Goal: Find specific page/section: Find specific page/section

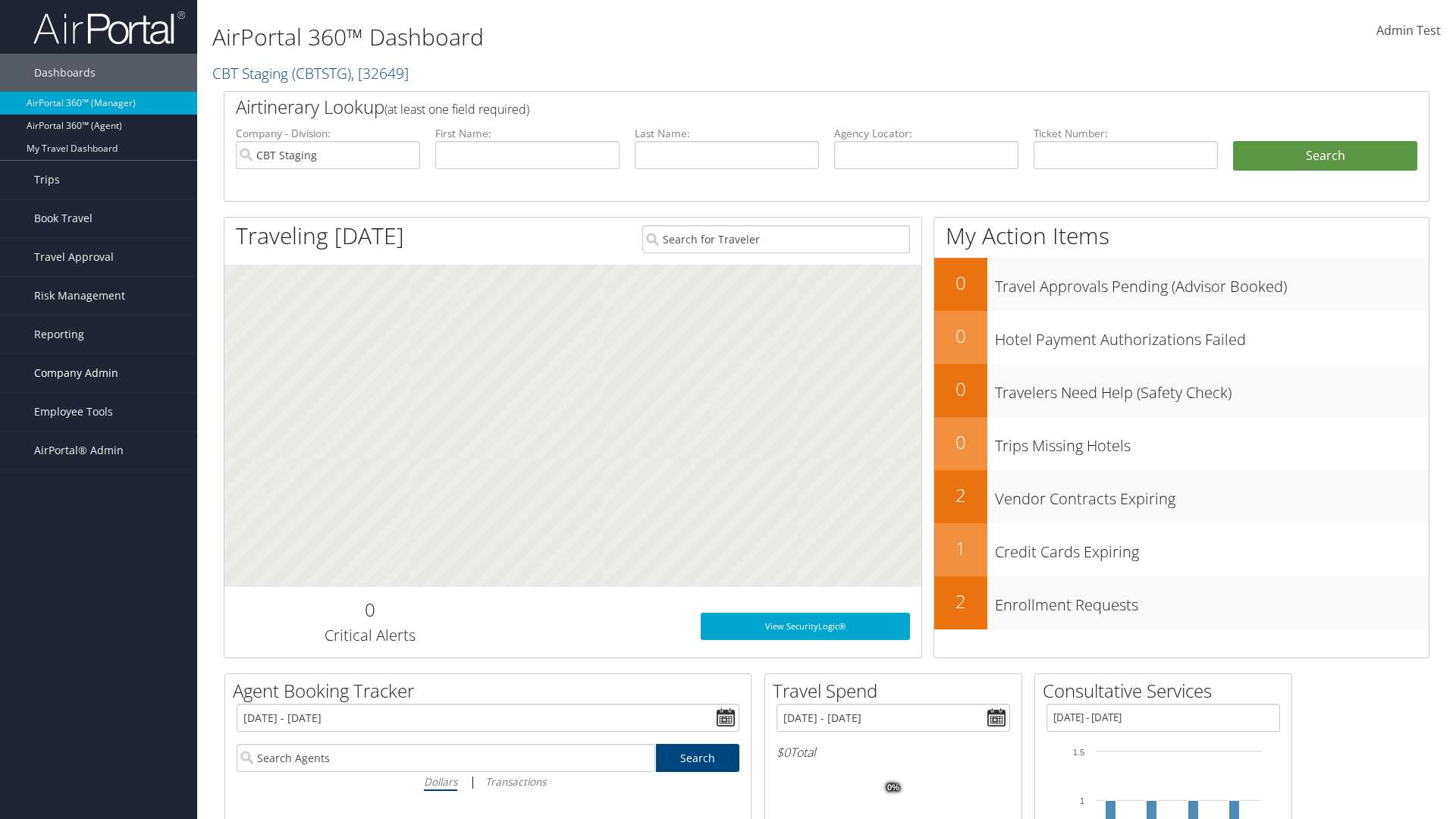
click at [99, 373] on span "Company Admin" at bounding box center [76, 373] width 84 height 38
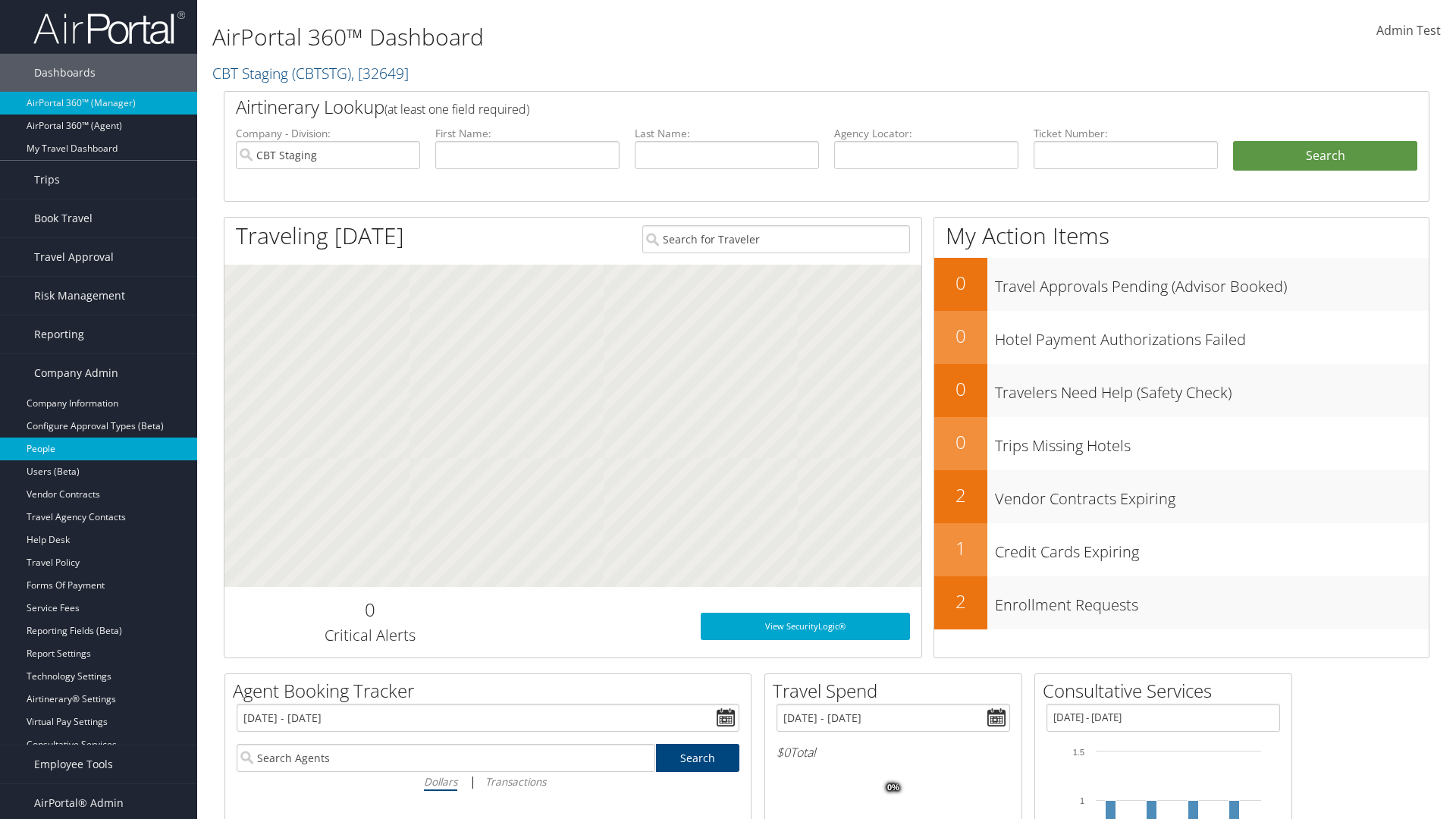
click at [99, 449] on link "People" at bounding box center [98, 449] width 197 height 22
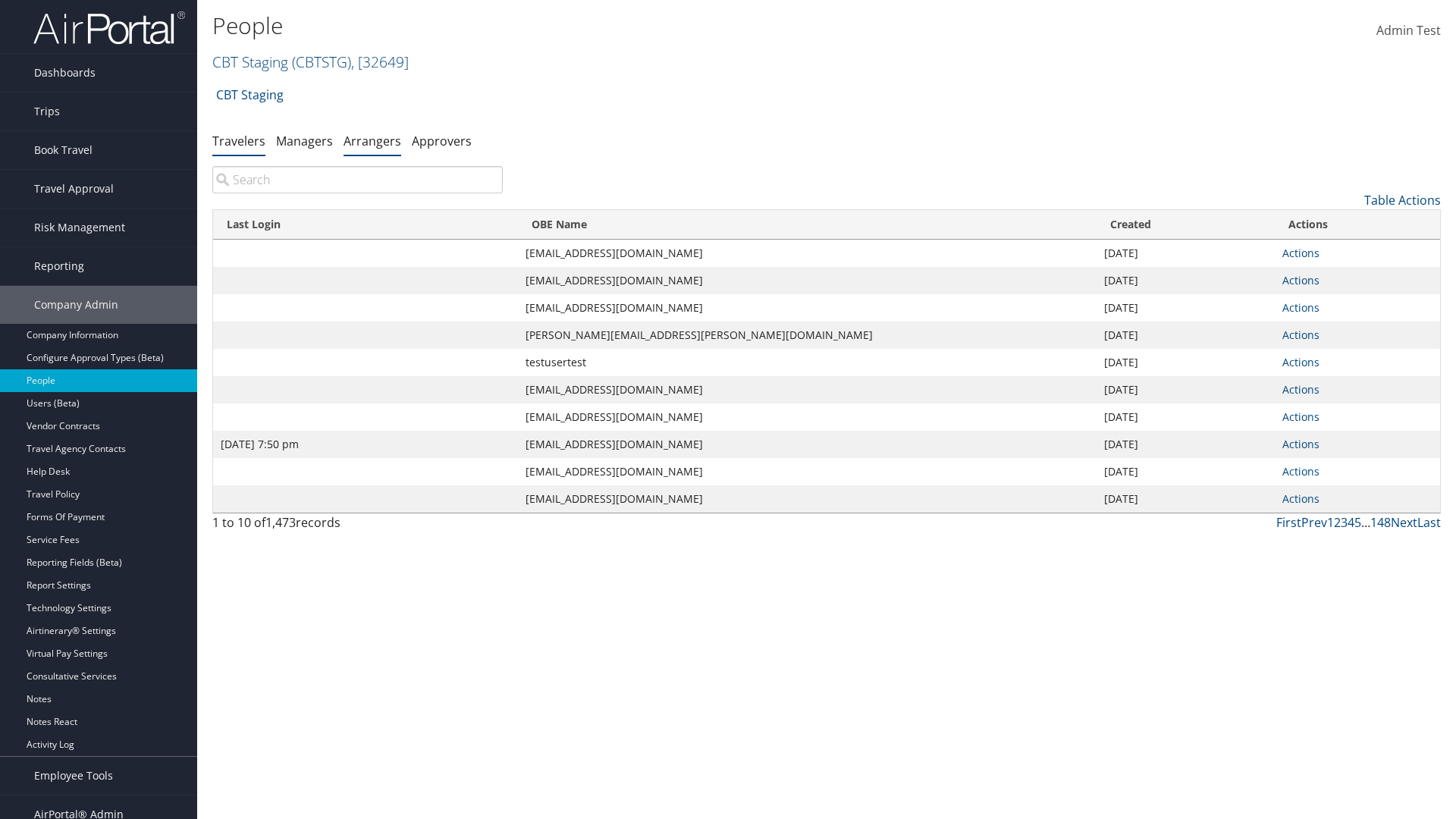
click at [372, 140] on link "Arrangers" at bounding box center [372, 140] width 58 height 16
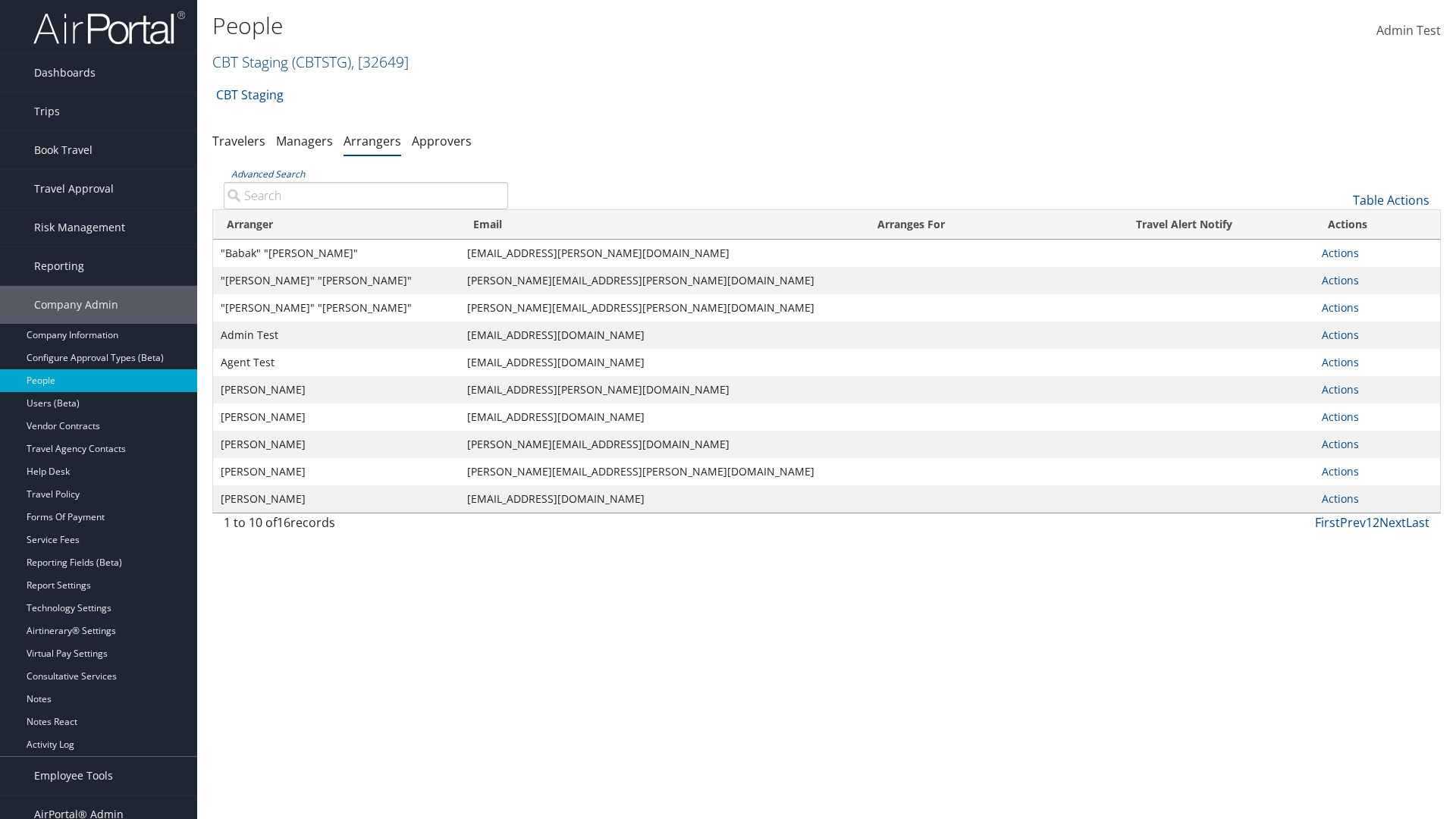
click at [250, 61] on link "CBT Staging ( CBTSTG ) , [ 32649 ]" at bounding box center [310, 62] width 197 height 21
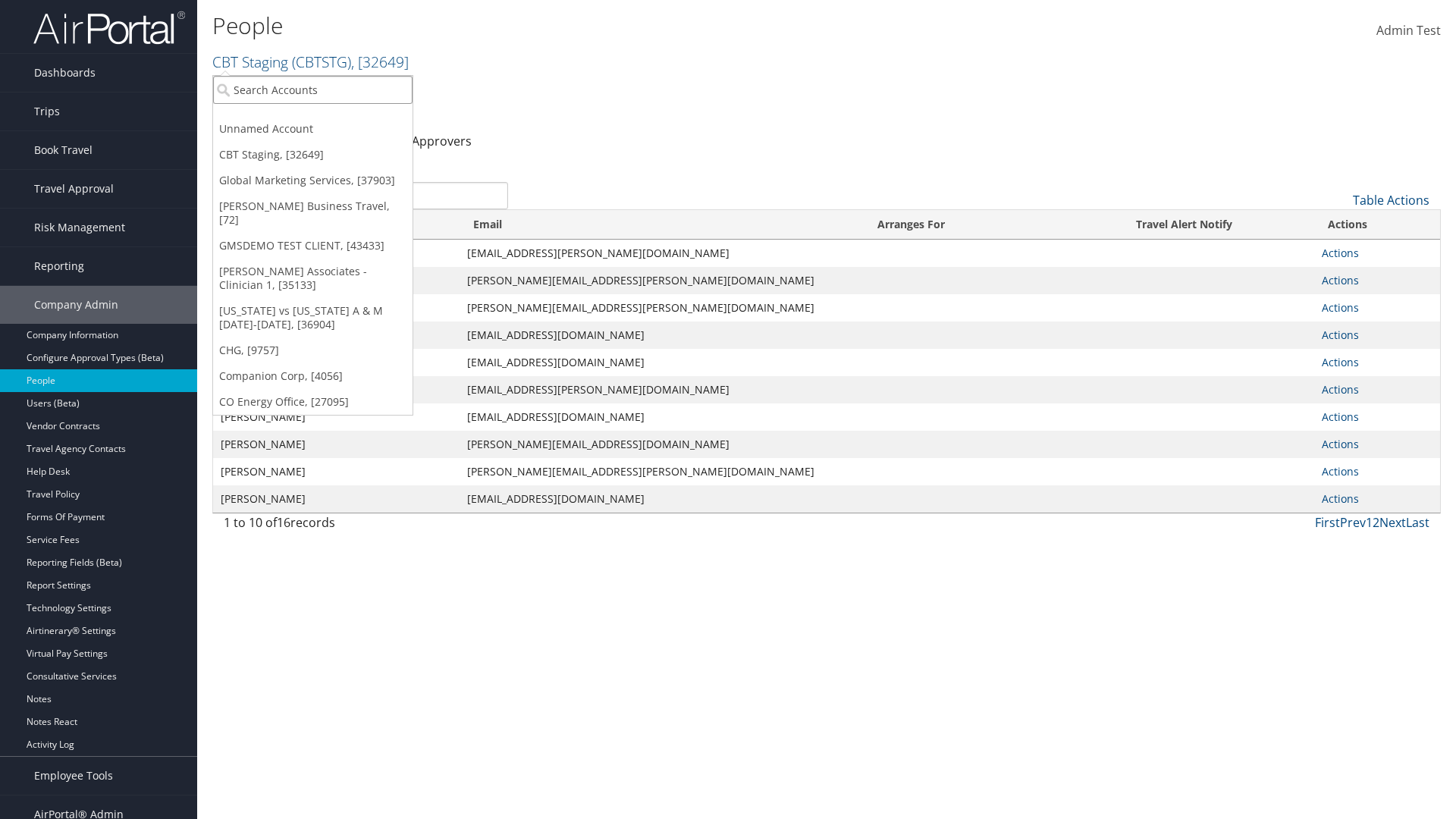
click at [313, 89] on input "search" at bounding box center [313, 89] width 199 height 28
type input "[PERSON_NAME] Business Travel"
click at [333, 118] on div "Christopherson Business Travel (C10001), [72]" at bounding box center [333, 118] width 259 height 14
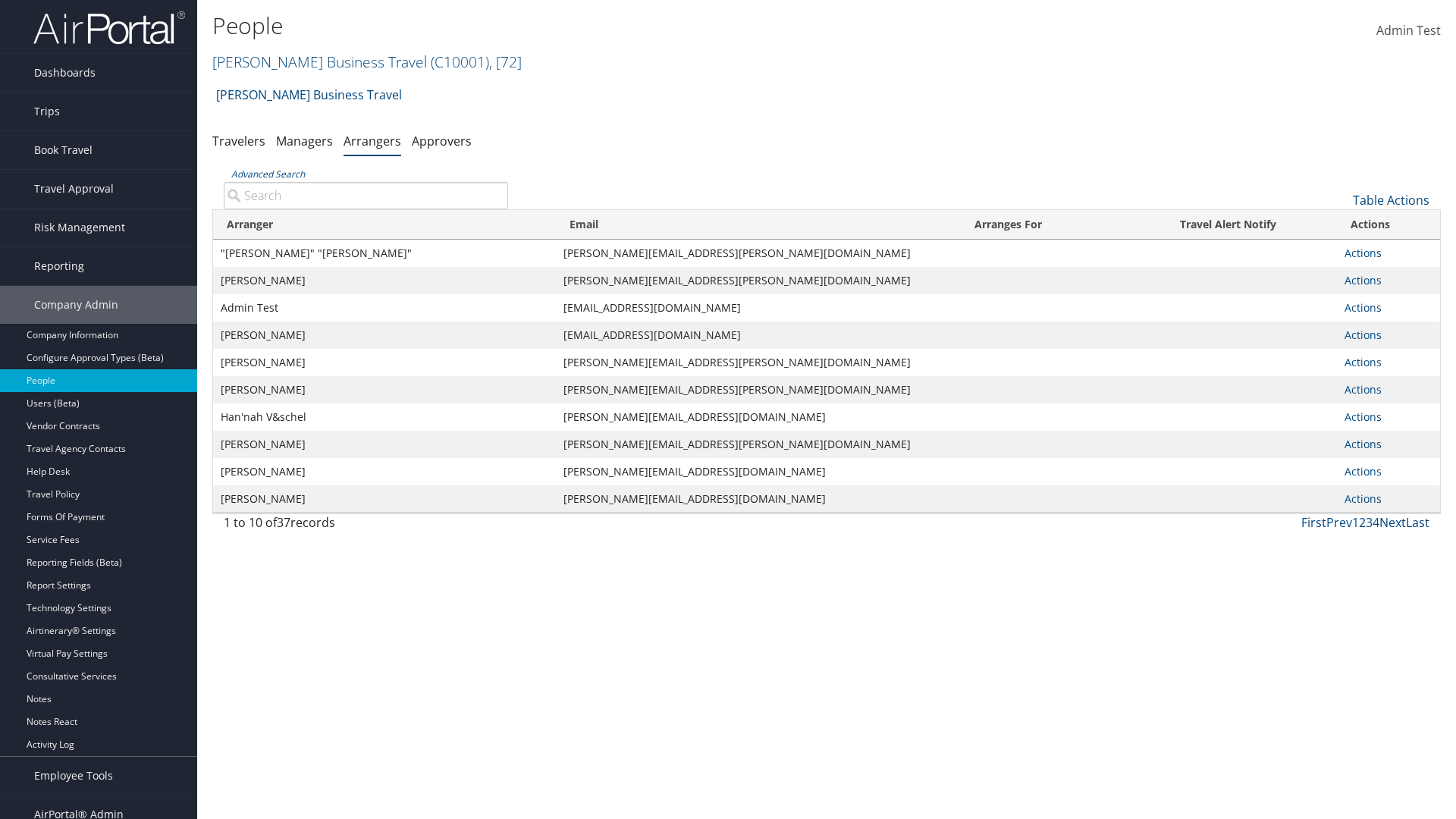
click at [365, 195] on input "Advanced Search" at bounding box center [365, 196] width 284 height 28
type input ""Terr"
